Goal: Task Accomplishment & Management: Complete application form

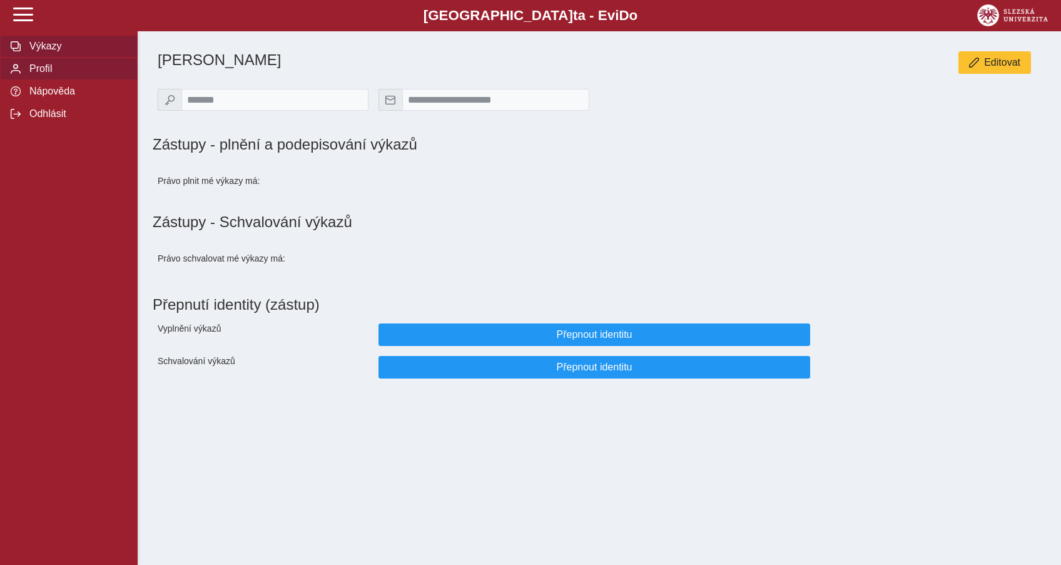
click at [64, 52] on span "Výkazy" at bounding box center [76, 46] width 101 height 11
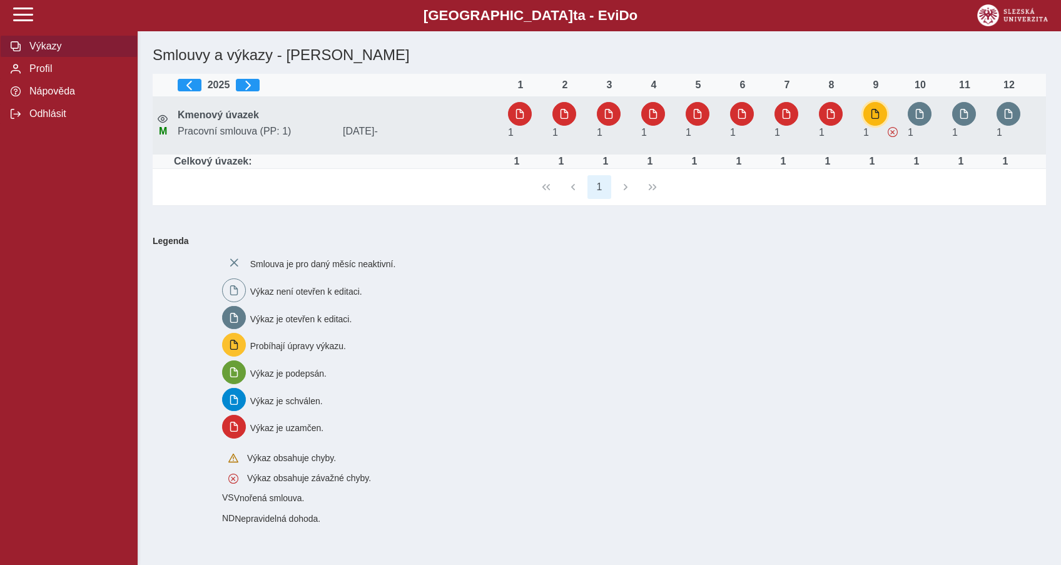
click at [867, 117] on button "button" at bounding box center [875, 114] width 24 height 24
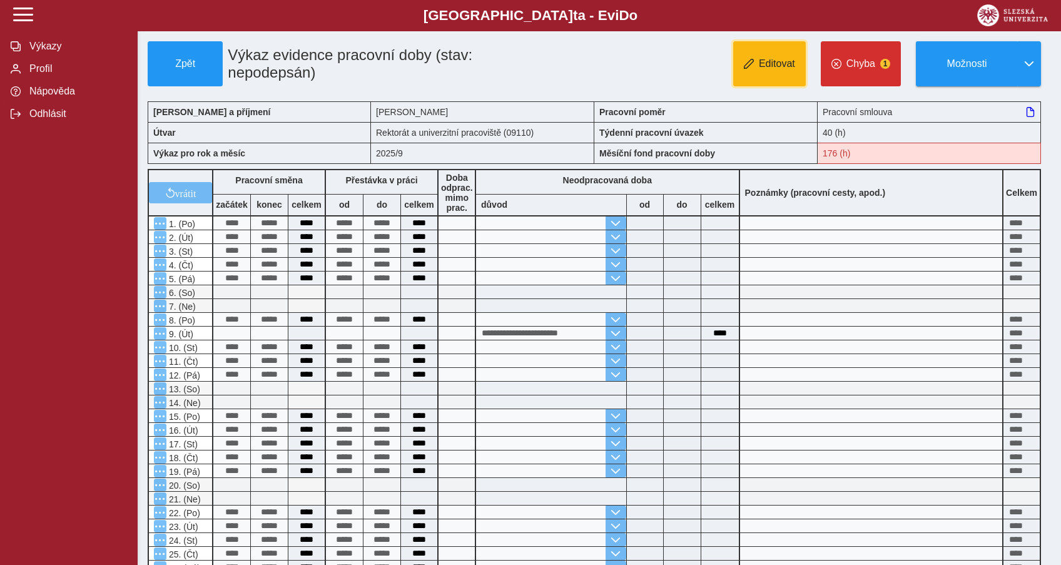
click at [773, 74] on button "Editovat" at bounding box center [769, 63] width 73 height 45
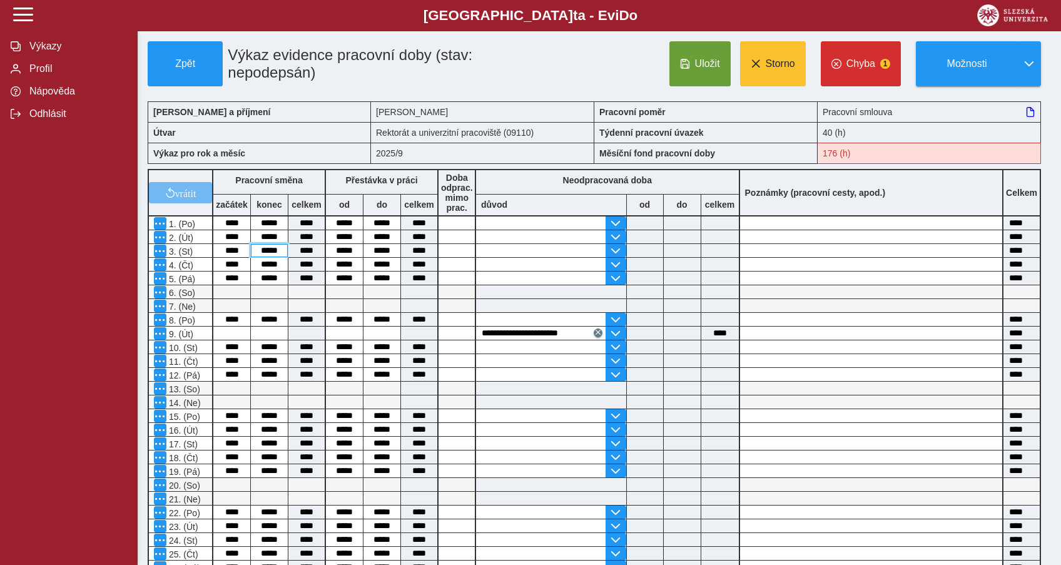
drag, startPoint x: 257, startPoint y: 254, endPoint x: 292, endPoint y: 261, distance: 35.7
click at [288, 257] on input "*****" at bounding box center [269, 250] width 37 height 13
type input "*****"
click at [694, 63] on button "Uložit" at bounding box center [699, 63] width 61 height 45
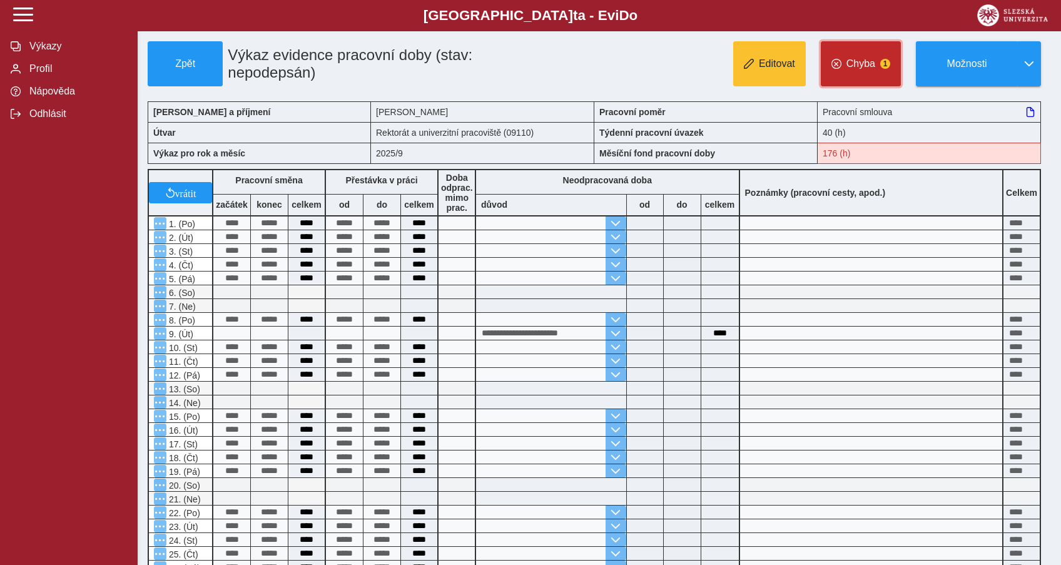
click at [855, 73] on button "Chyba 1" at bounding box center [860, 63] width 80 height 45
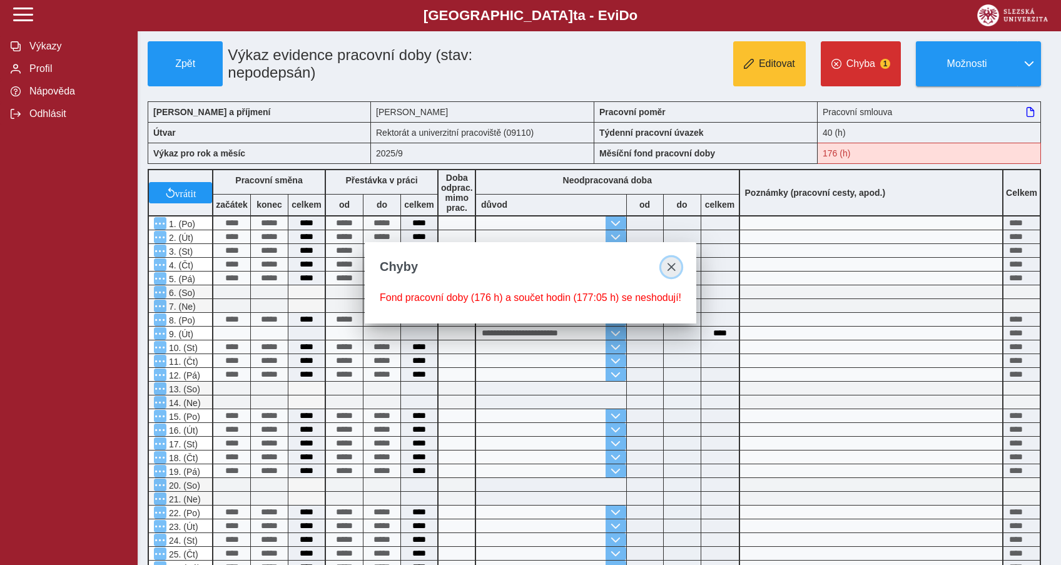
click at [670, 262] on span "close" at bounding box center [671, 267] width 10 height 10
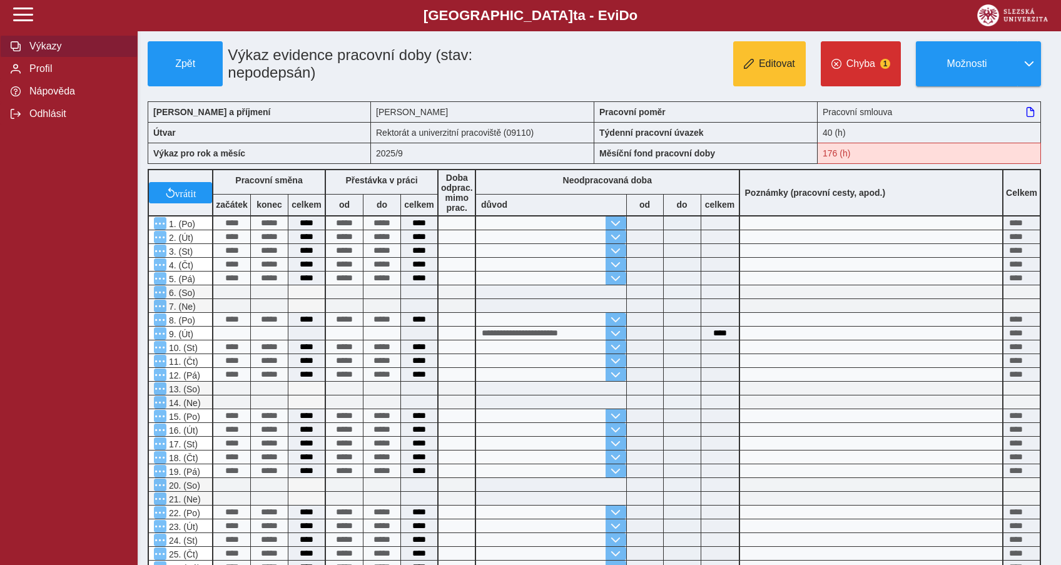
click at [46, 52] on span "Výkazy" at bounding box center [76, 46] width 101 height 11
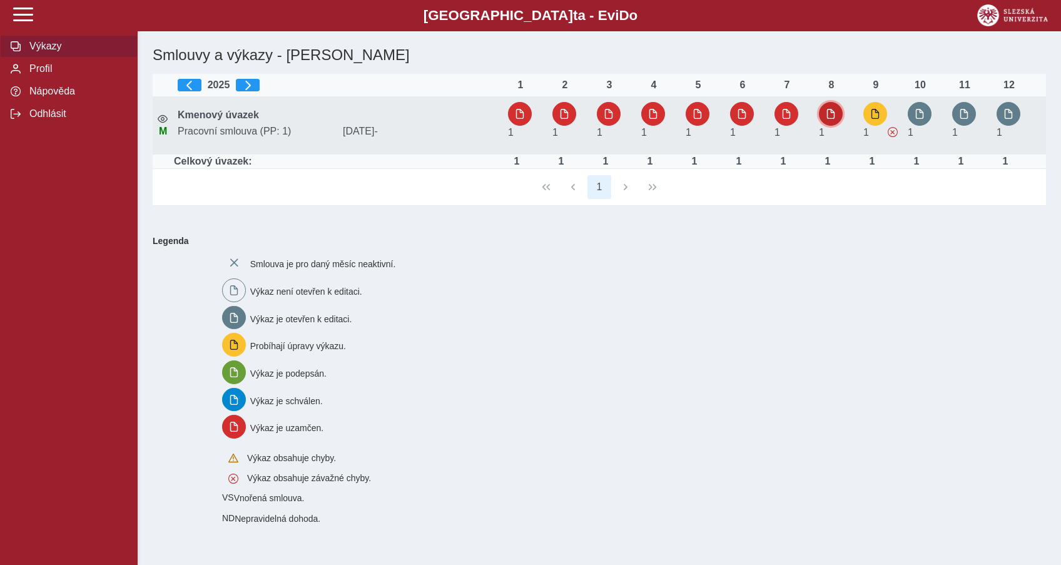
click at [832, 116] on span "button" at bounding box center [830, 114] width 10 height 10
